Goal: Information Seeking & Learning: Understand process/instructions

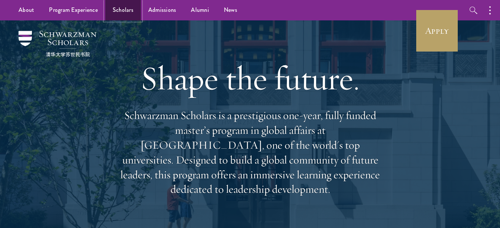
click at [122, 7] on link "Scholars" at bounding box center [123, 10] width 36 height 20
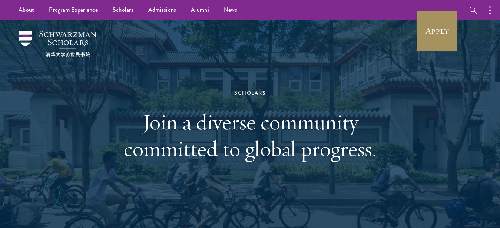
drag, startPoint x: 470, startPoint y: 148, endPoint x: 453, endPoint y: 31, distance: 117.9
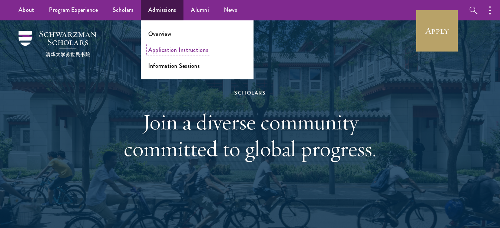
click at [158, 49] on link "Application Instructions" at bounding box center [178, 50] width 60 height 9
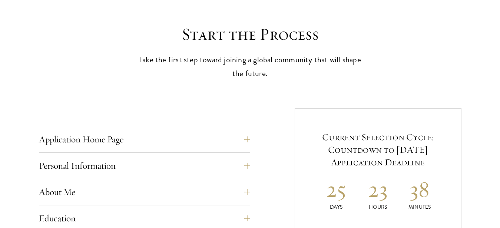
scroll to position [265, 0]
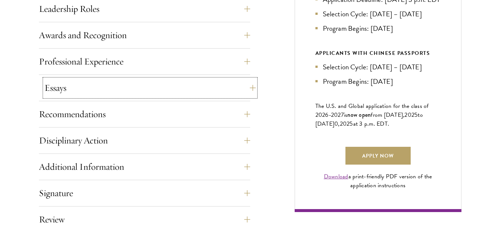
click at [116, 87] on button "Essays" at bounding box center [149, 88] width 211 height 18
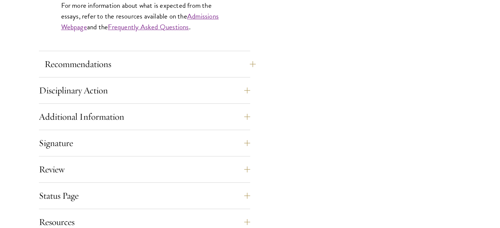
scroll to position [831, 0]
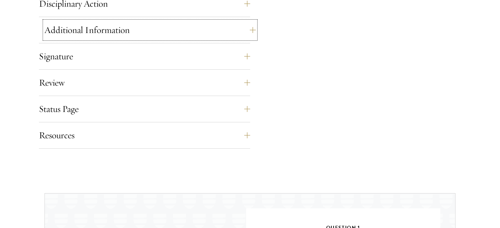
click at [94, 31] on button "Additional Information" at bounding box center [149, 30] width 211 height 18
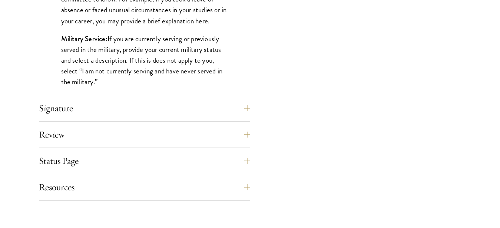
scroll to position [779, 0]
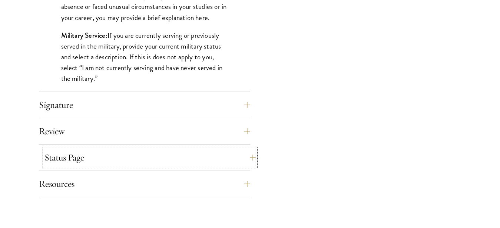
click at [67, 158] on button "Status Page" at bounding box center [149, 158] width 211 height 18
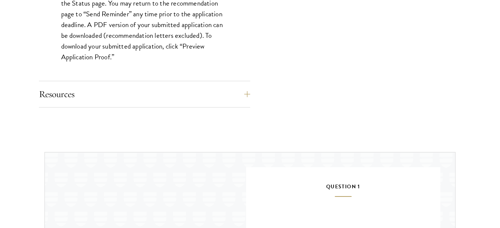
scroll to position [628, 0]
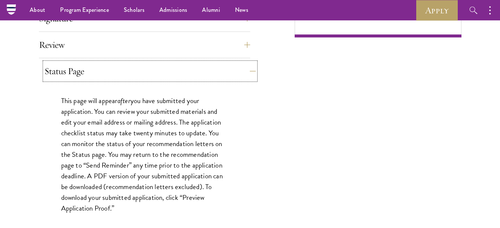
click at [85, 72] on button "Status Page" at bounding box center [149, 71] width 211 height 18
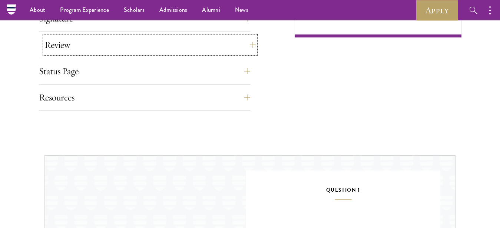
click at [85, 45] on button "Review" at bounding box center [149, 45] width 211 height 18
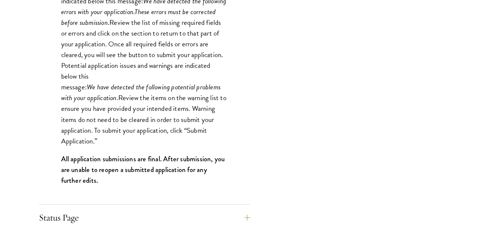
scroll to position [741, 0]
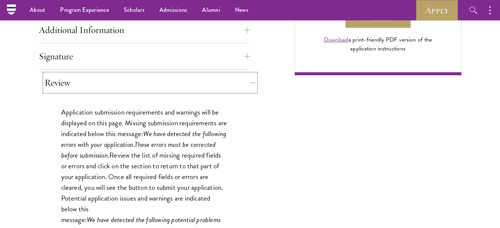
click at [70, 87] on button "Review" at bounding box center [149, 83] width 211 height 18
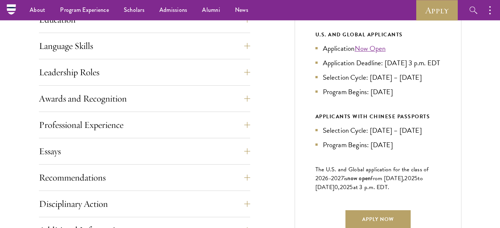
scroll to position [363, 0]
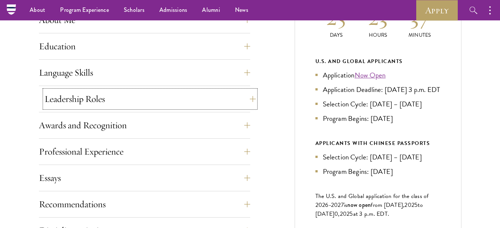
click at [68, 99] on button "Leadership Roles" at bounding box center [149, 99] width 211 height 18
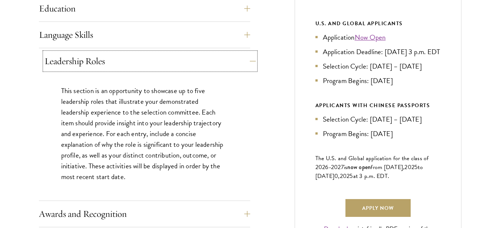
scroll to position [439, 0]
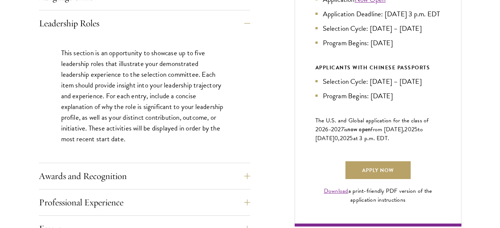
click at [83, 33] on div "Leadership Roles This section is an opportunity to showcase up to five leadersh…" at bounding box center [144, 88] width 211 height 149
click at [87, 27] on button "Leadership Roles" at bounding box center [149, 23] width 211 height 18
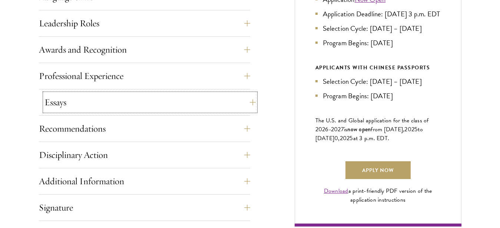
click at [70, 100] on button "Essays" at bounding box center [149, 102] width 211 height 18
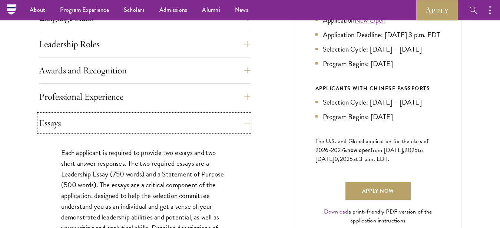
scroll to position [401, 0]
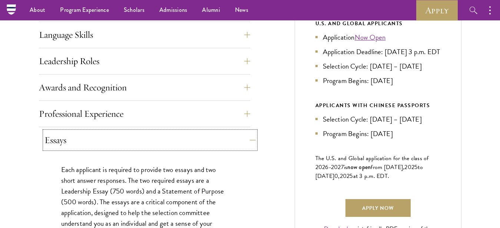
click at [106, 147] on button "Essays" at bounding box center [149, 140] width 211 height 18
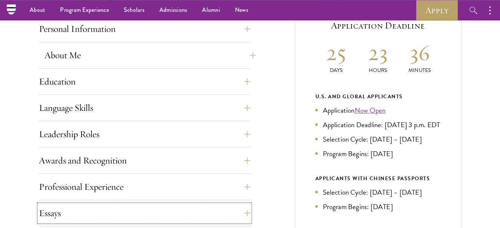
scroll to position [288, 0]
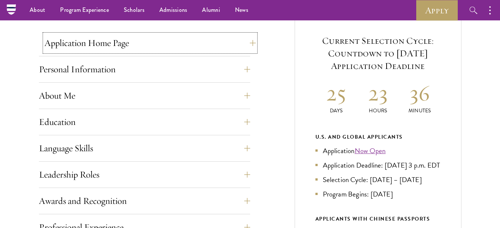
click at [99, 41] on button "Application Home Page" at bounding box center [149, 43] width 211 height 18
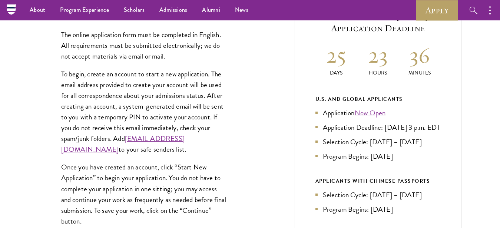
scroll to position [212, 0]
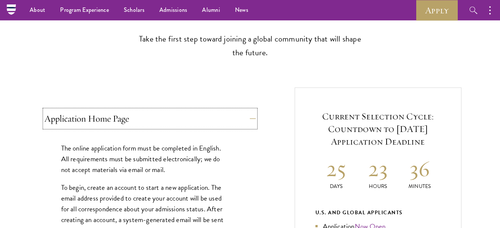
click at [94, 126] on button "Application Home Page" at bounding box center [149, 119] width 211 height 18
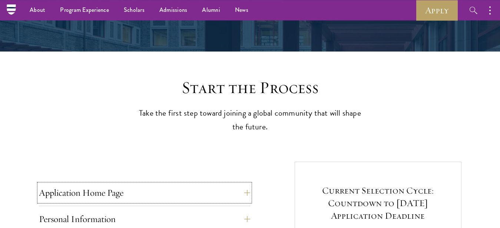
scroll to position [99, 0]
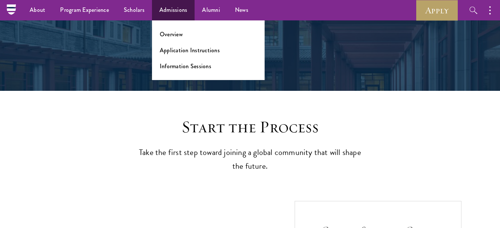
click at [174, 29] on ul "Overview Application Instructions Information Sessions" at bounding box center [208, 50] width 113 height 60
click at [174, 33] on link "Overview" at bounding box center [171, 34] width 23 height 9
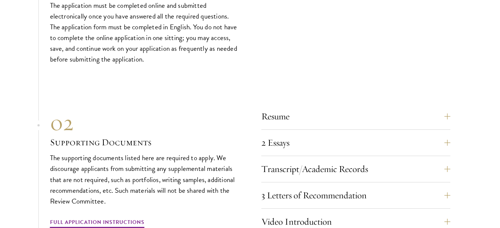
scroll to position [2494, 0]
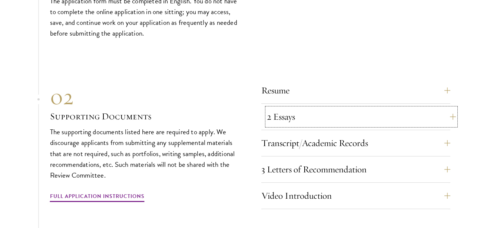
click at [272, 108] on button "2 Essays" at bounding box center [361, 117] width 189 height 18
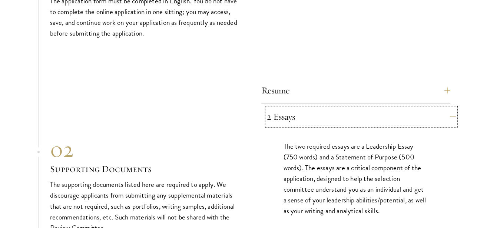
scroll to position [2570, 0]
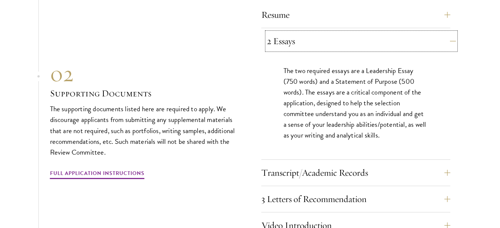
click at [275, 32] on button "2 Essays" at bounding box center [361, 41] width 189 height 18
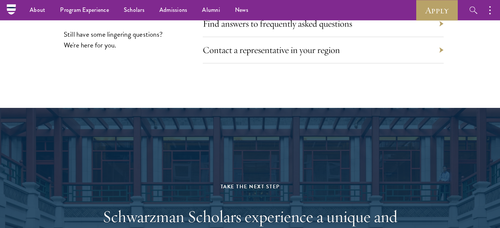
scroll to position [3515, 0]
